Goal: Check status: Check status

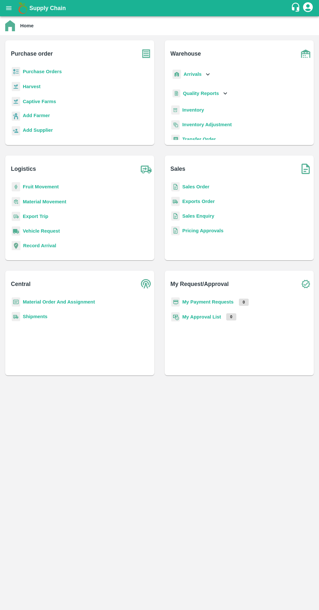
click at [35, 54] on b "Purchase order" at bounding box center [32, 53] width 42 height 9
click at [56, 73] on b "Purchase Orders" at bounding box center [42, 71] width 39 height 5
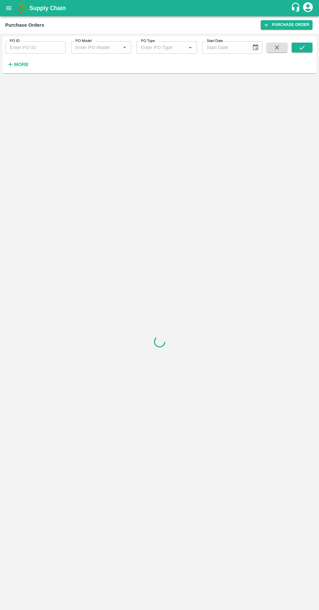
click at [24, 65] on strong "More" at bounding box center [21, 64] width 15 height 5
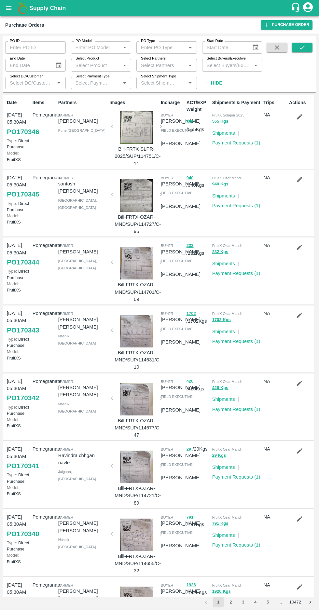
click at [7, 8] on icon "open drawer" at bounding box center [9, 8] width 6 height 4
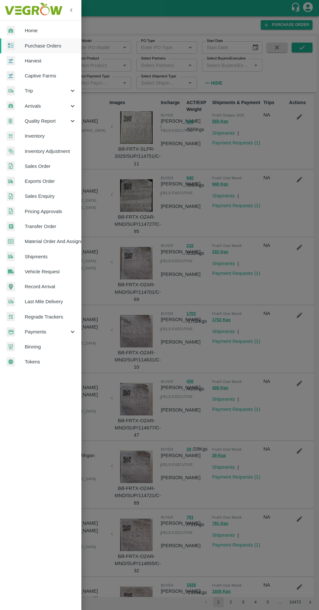
click at [51, 91] on span "Trip" at bounding box center [47, 90] width 44 height 7
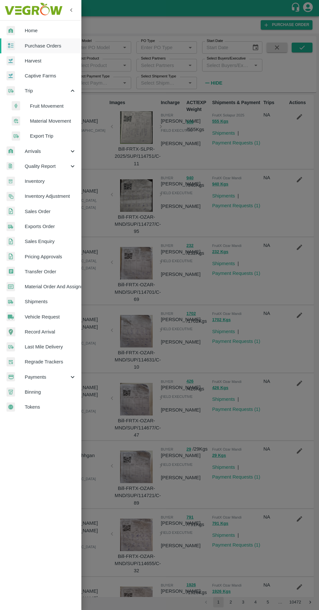
click at [49, 105] on span "Fruit Movement" at bounding box center [53, 105] width 46 height 7
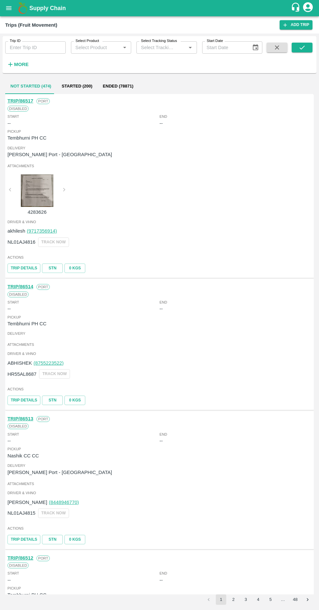
click at [32, 46] on input "Trip ID" at bounding box center [35, 47] width 61 height 12
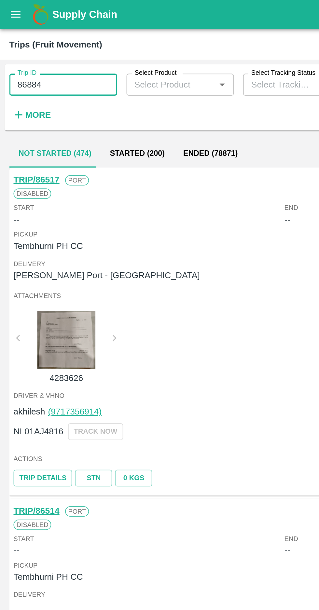
click at [32, 45] on input "86884" at bounding box center [35, 47] width 61 height 12
type input "86445"
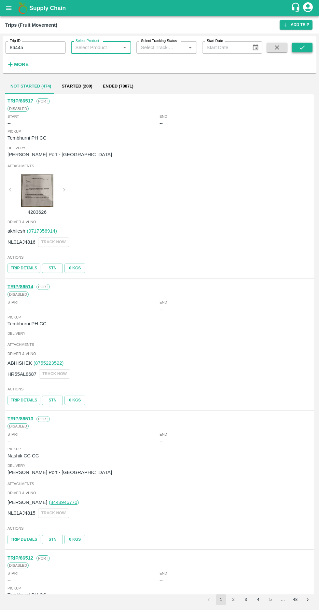
click at [295, 46] on button "submit" at bounding box center [302, 48] width 21 height 10
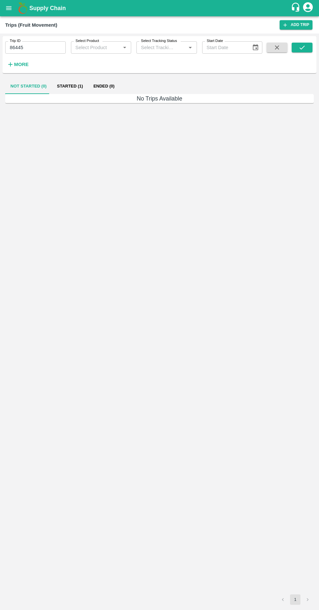
click at [67, 78] on button "Started (1)" at bounding box center [70, 86] width 36 height 16
